Goal: Task Accomplishment & Management: Use online tool/utility

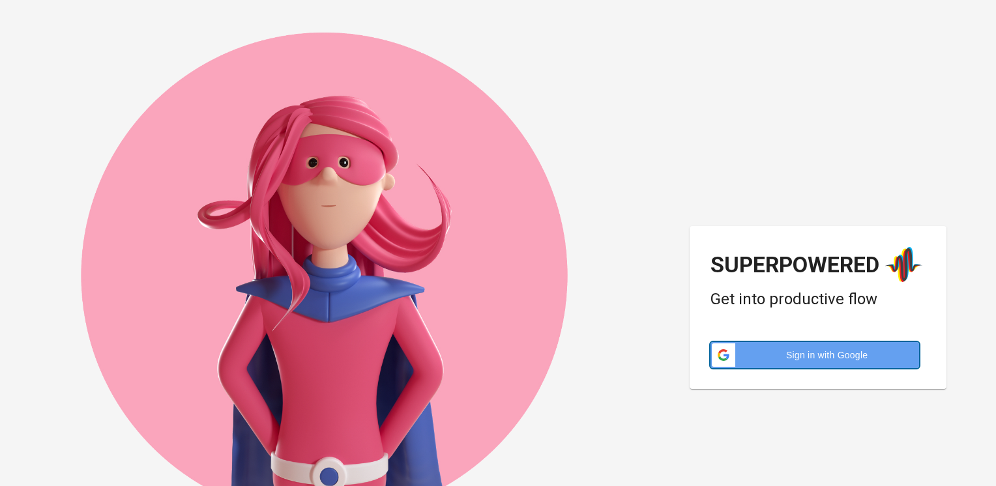
click at [854, 356] on span "Sign in with Google" at bounding box center [827, 355] width 168 height 13
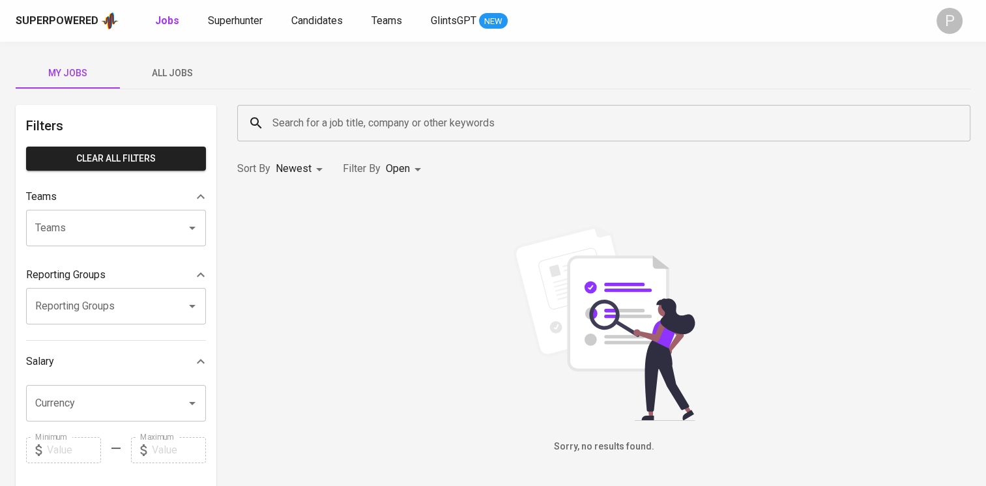
click at [314, 121] on input "Search for a job title, company or other keywords" at bounding box center [607, 123] width 676 height 25
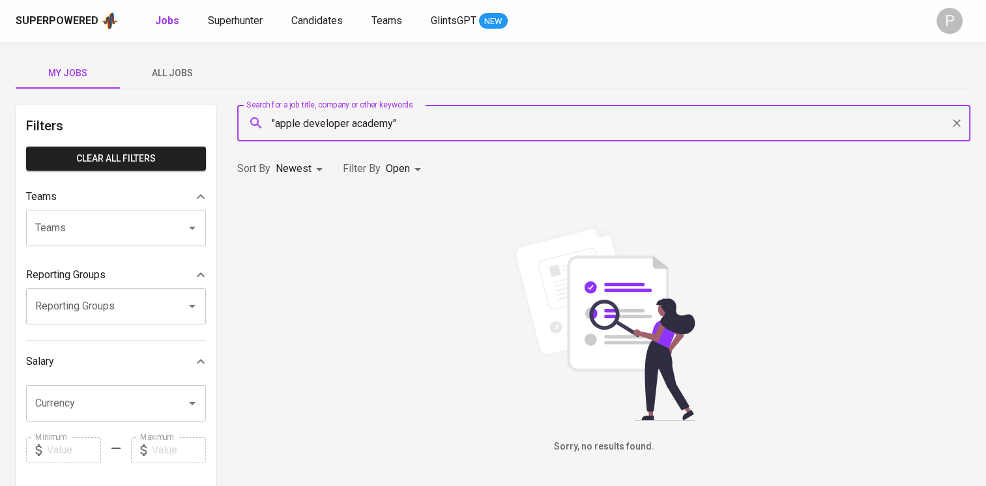
type input ""apple developer academy""
click at [415, 123] on input ""apple developer academy"" at bounding box center [607, 123] width 676 height 25
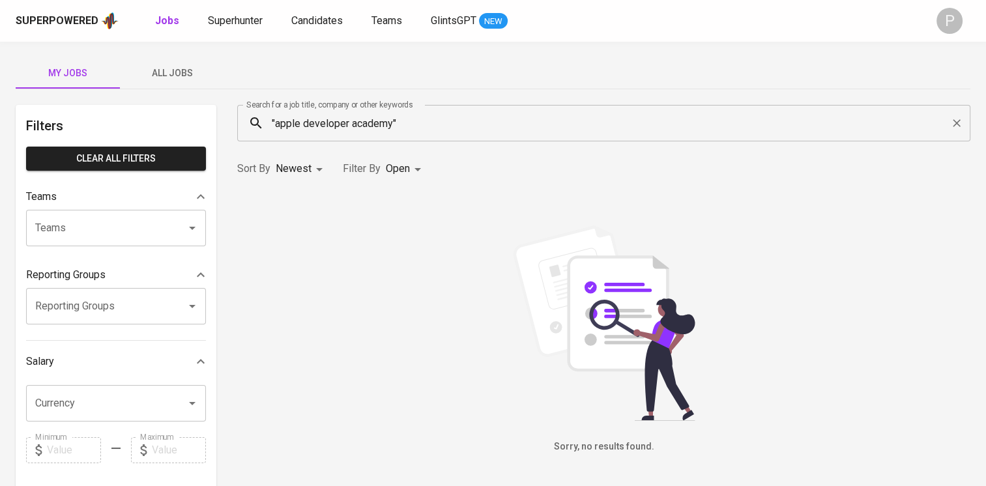
click at [944, 23] on div "P" at bounding box center [950, 21] width 26 height 26
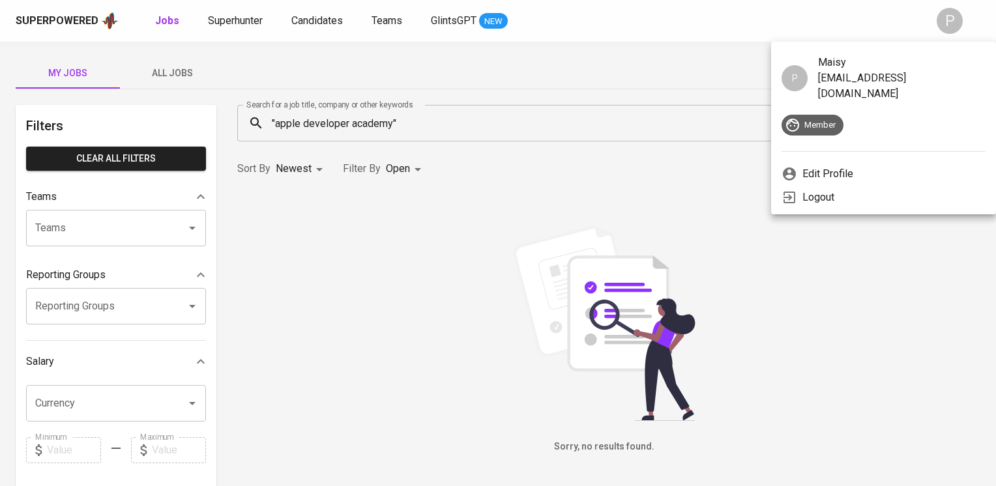
click at [535, 126] on div at bounding box center [498, 243] width 996 height 486
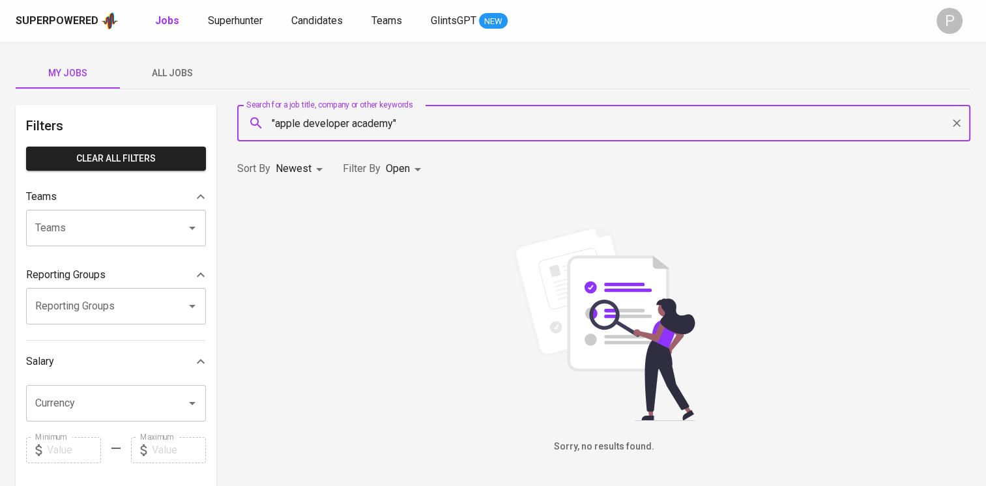
click at [477, 126] on input ""apple developer academy"" at bounding box center [607, 123] width 676 height 25
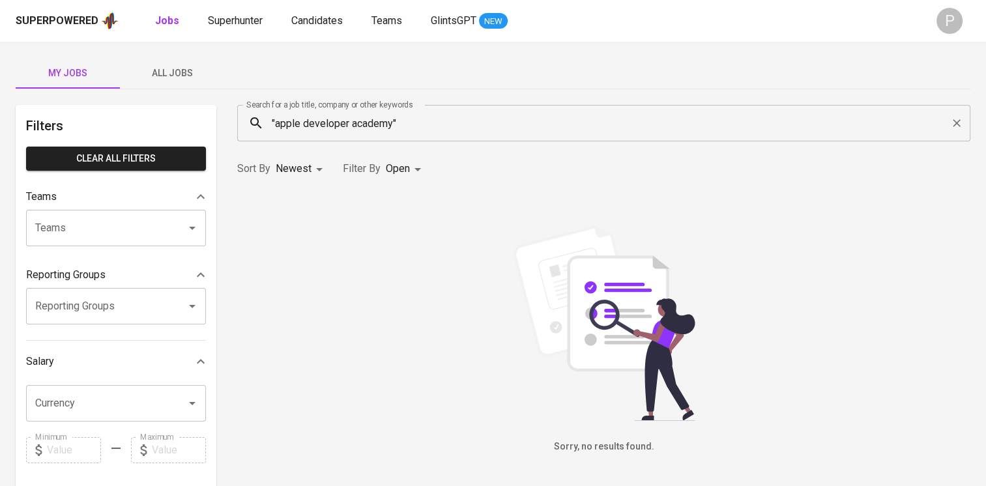
click at [418, 124] on input ""apple developer academy"" at bounding box center [607, 123] width 676 height 25
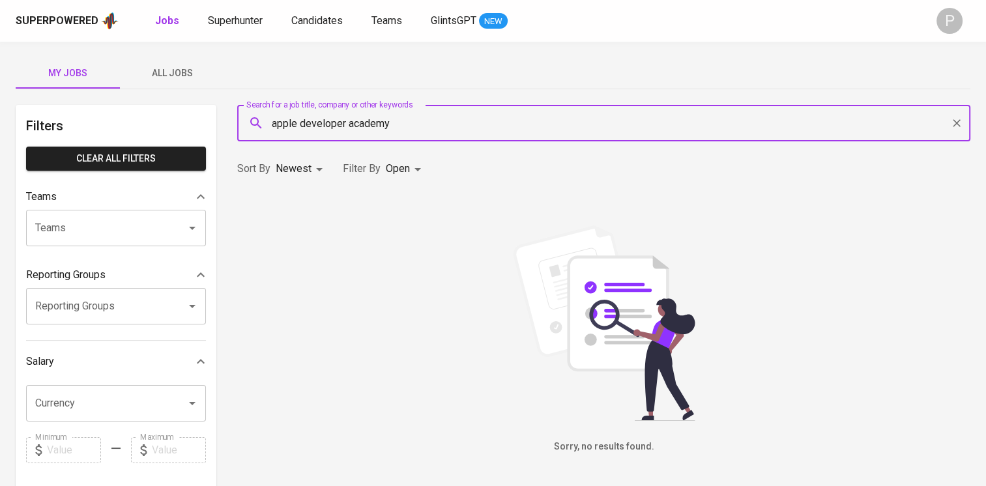
type input "apple developer academy"
click at [172, 22] on b "Jobs" at bounding box center [167, 20] width 24 height 12
type input "OPEN"
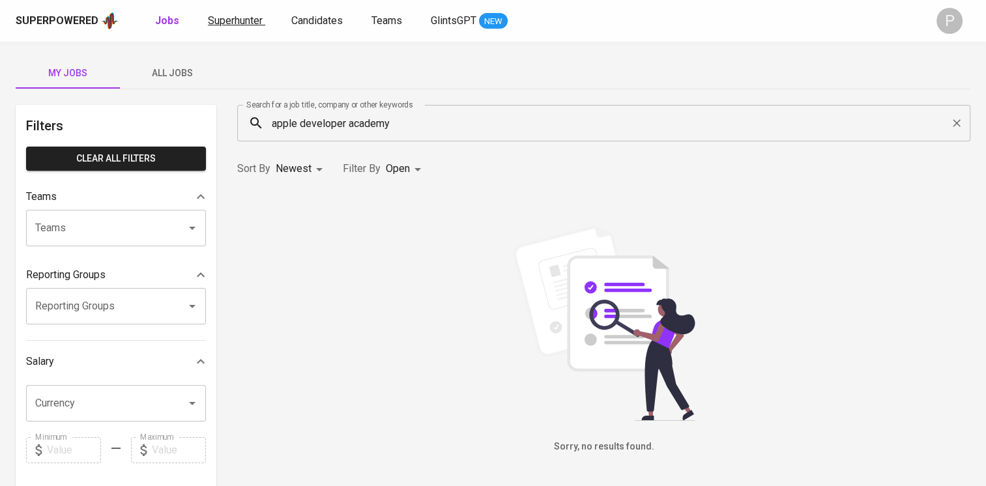
click at [231, 18] on span "Superhunter" at bounding box center [235, 20] width 55 height 12
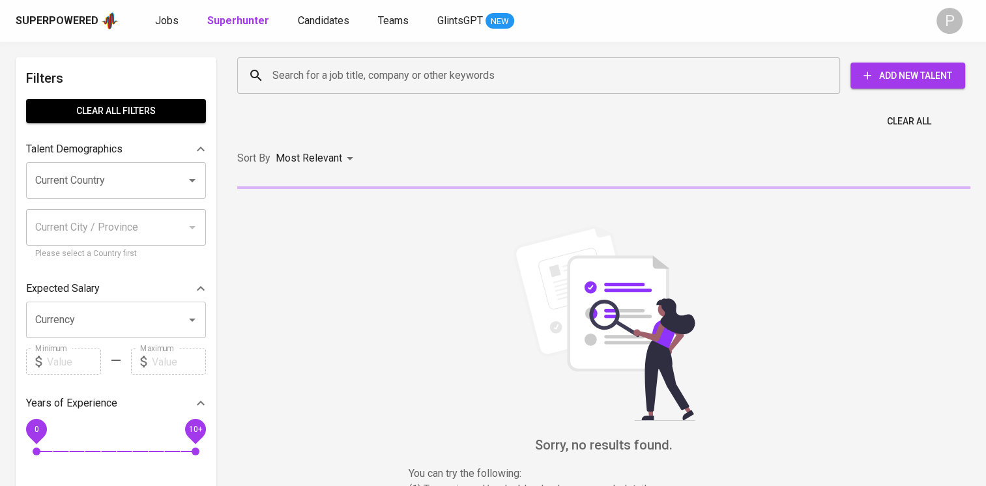
click at [466, 87] on input "Search for a job title, company or other keywords" at bounding box center [542, 75] width 546 height 25
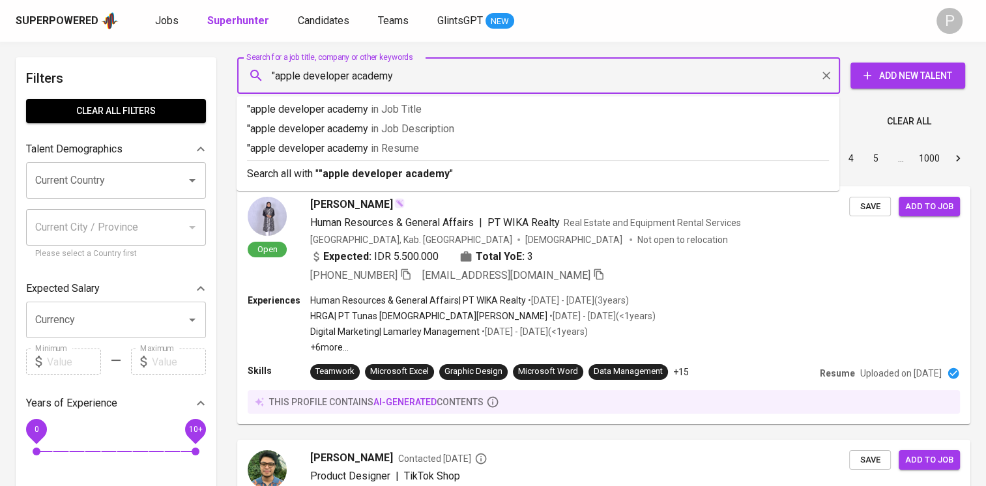
type input ""apple developer academy""
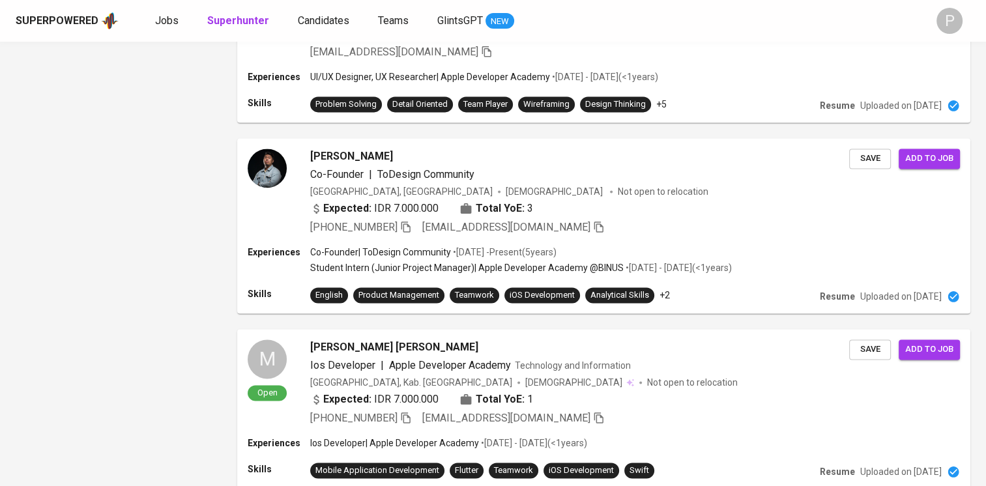
scroll to position [1873, 0]
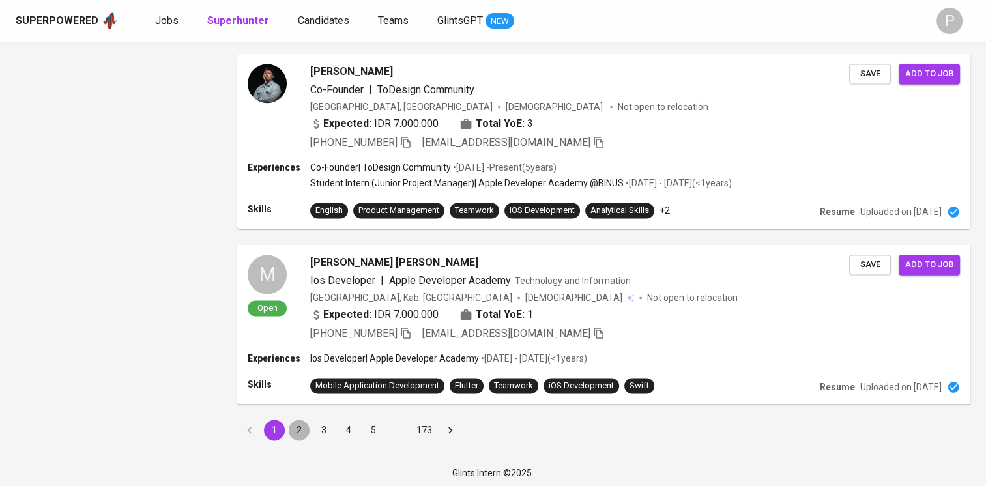
click at [298, 426] on button "2" at bounding box center [299, 430] width 21 height 21
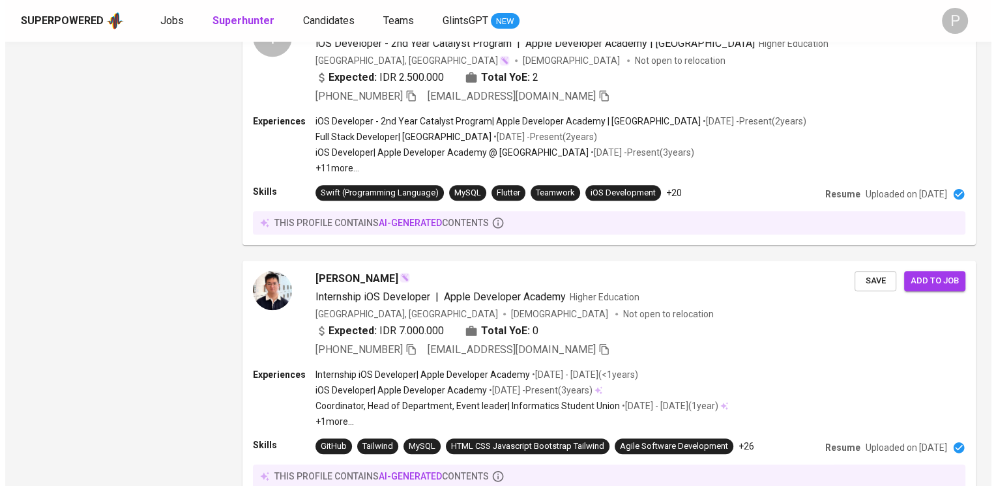
scroll to position [1148, 0]
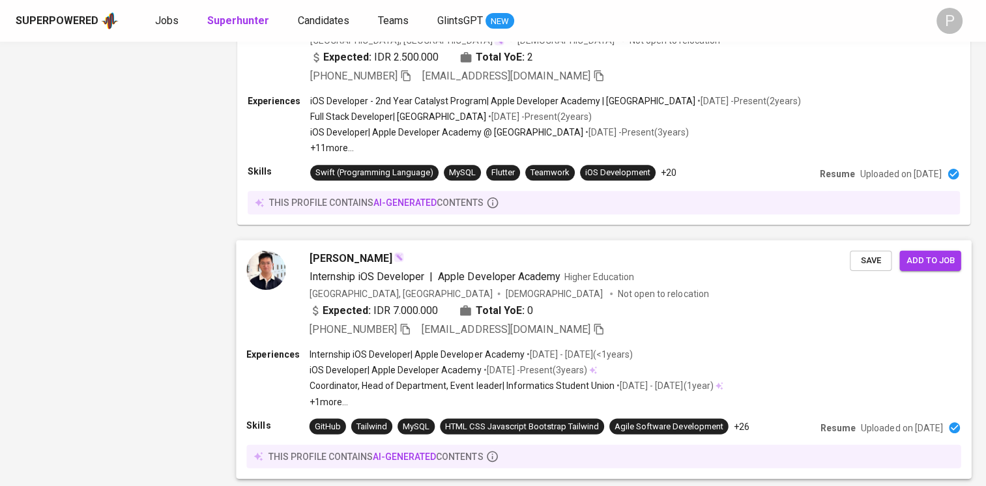
click at [607, 291] on div "[GEOGRAPHIC_DATA], [GEOGRAPHIC_DATA] [DEMOGRAPHIC_DATA] Not open to relocation" at bounding box center [580, 293] width 540 height 13
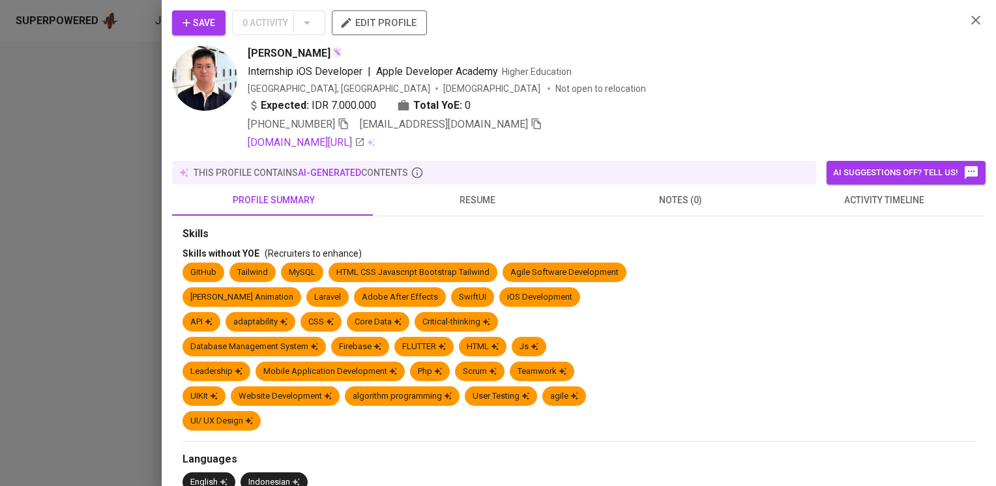
click at [474, 201] on span "resume" at bounding box center [477, 200] width 188 height 16
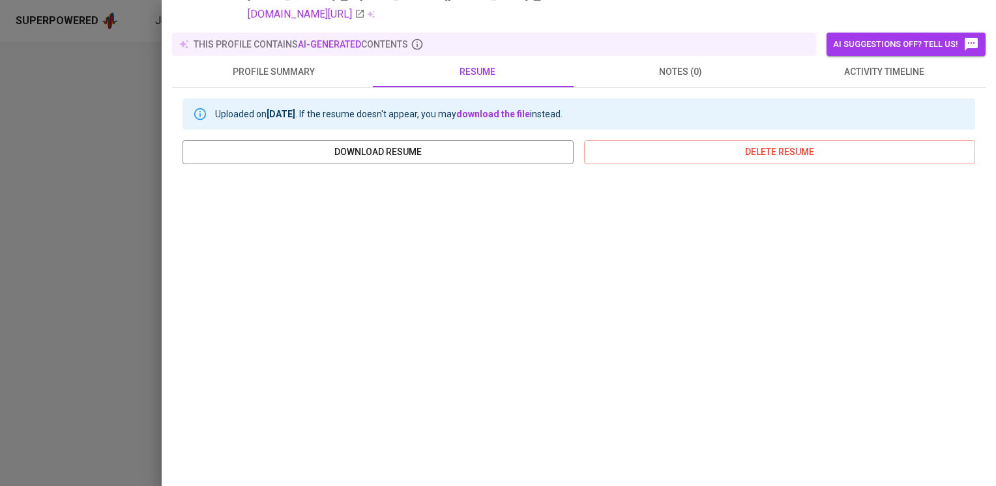
scroll to position [227, 0]
